Goal: Obtain resource: Download file/media

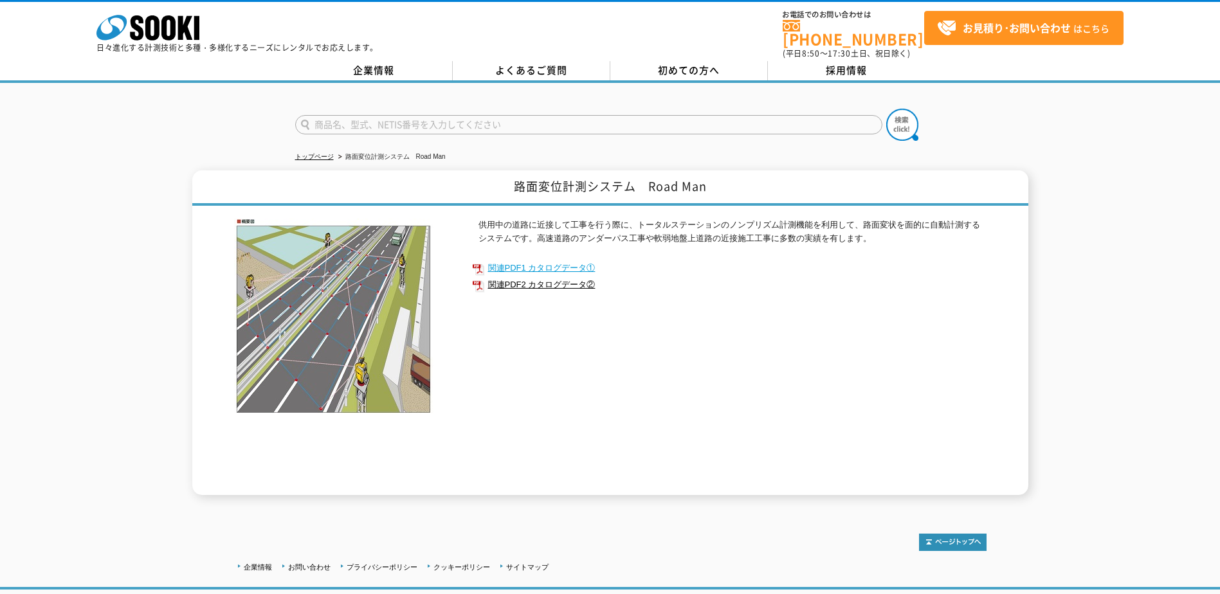
click at [555, 260] on link "関連PDF1 カタログデータ①" at bounding box center [729, 268] width 515 height 17
click at [550, 277] on link "関連PDF2 カタログデータ②" at bounding box center [729, 285] width 515 height 17
drag, startPoint x: 511, startPoint y: 182, endPoint x: 639, endPoint y: 181, distance: 127.4
click at [639, 181] on h1 "路面変位計測システム　Road Man" at bounding box center [610, 187] width 836 height 35
copy h1 "路面変位計測システム"
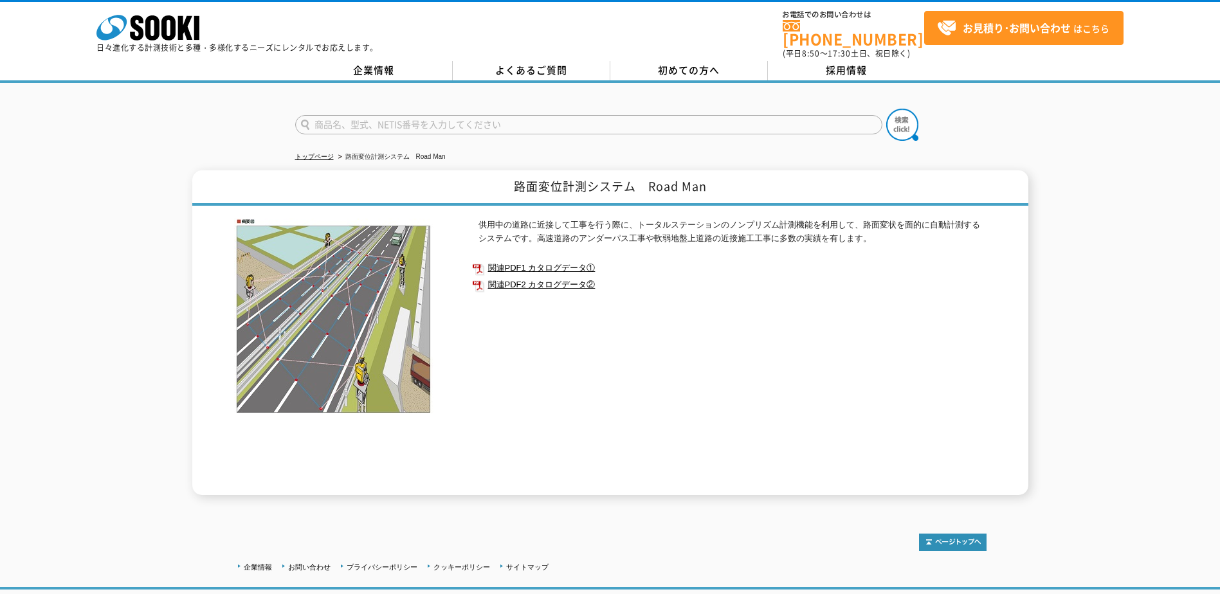
click at [846, 236] on p "供用中の道路に近接して工事を行う際に、トータルステーションのノンプリズム計測機能を利用して、路面変状を面的に自動計測するシステムです。高速道路のアンダーパス工…" at bounding box center [733, 232] width 508 height 27
click at [320, 153] on link "トップページ" at bounding box center [314, 156] width 39 height 7
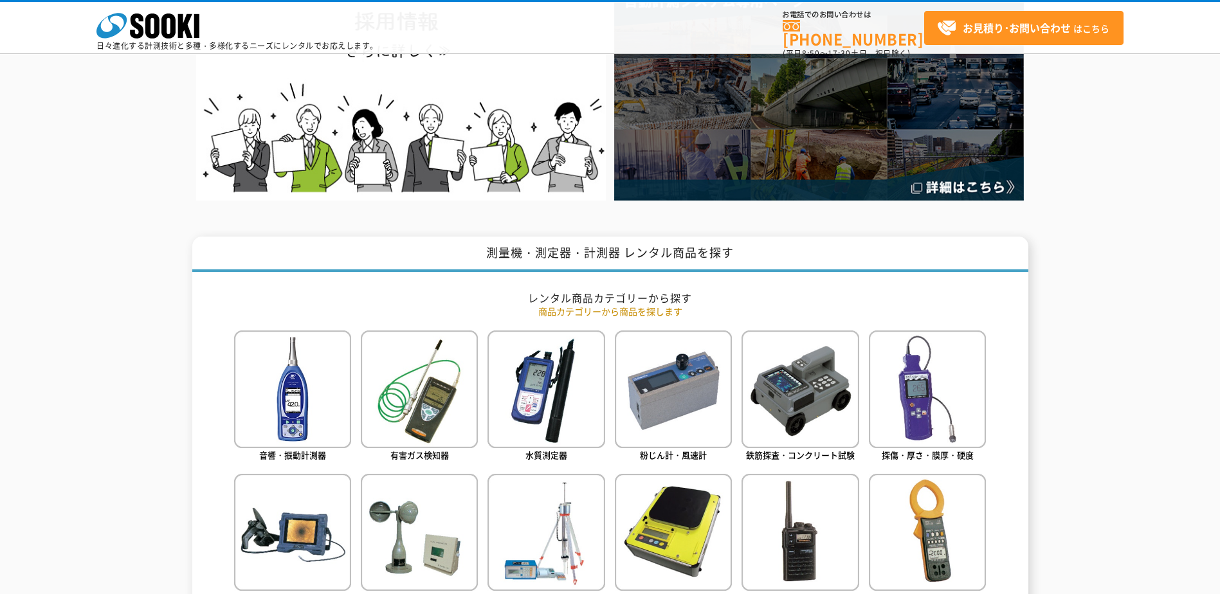
scroll to position [450, 0]
